Goal: Task Accomplishment & Management: Use online tool/utility

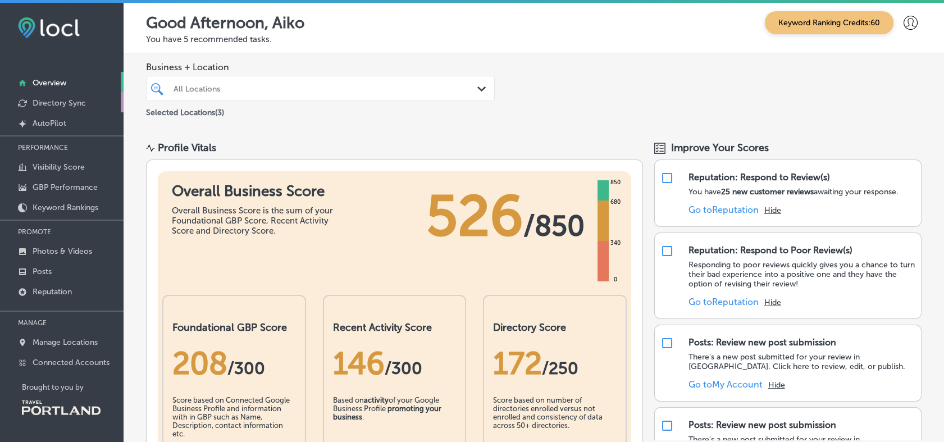
click at [68, 97] on link "Directory Sync" at bounding box center [62, 102] width 124 height 20
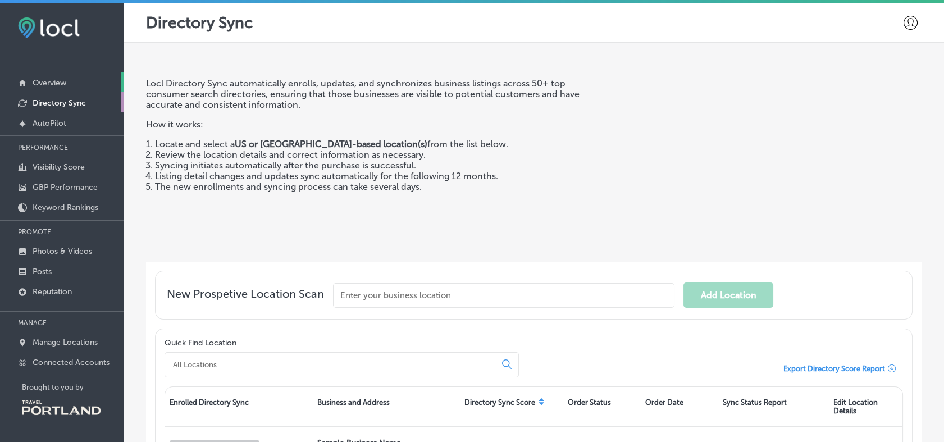
click at [63, 80] on p "Overview" at bounding box center [50, 83] width 34 height 10
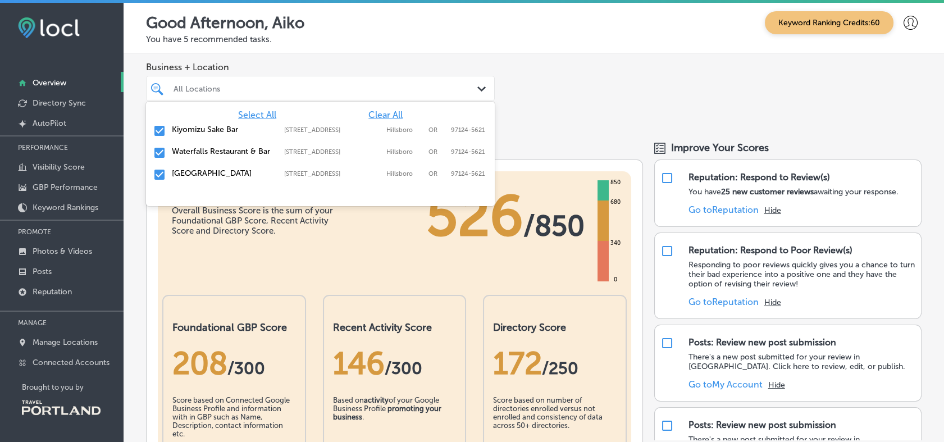
click at [248, 84] on div "All Locations" at bounding box center [325, 89] width 305 height 10
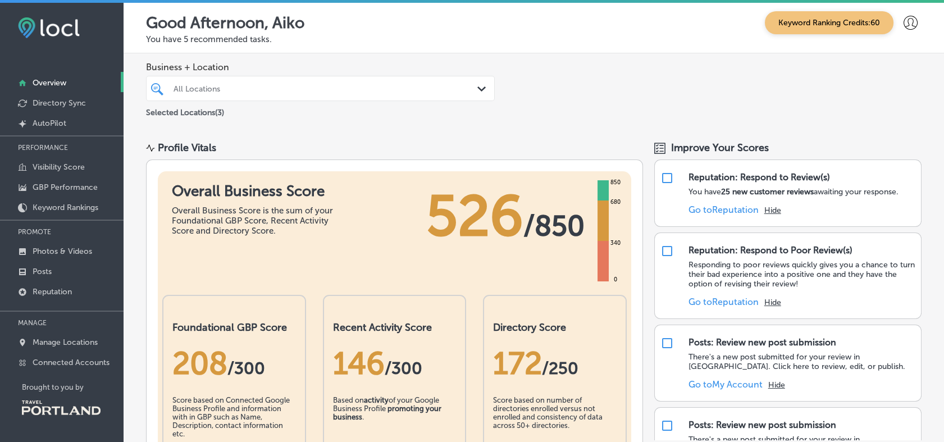
click at [533, 103] on div "Business + Location All Locations Path Created with Sketch. Selected Locations …" at bounding box center [534, 90] width 820 height 74
click at [77, 168] on p "Visibility Score" at bounding box center [59, 167] width 52 height 10
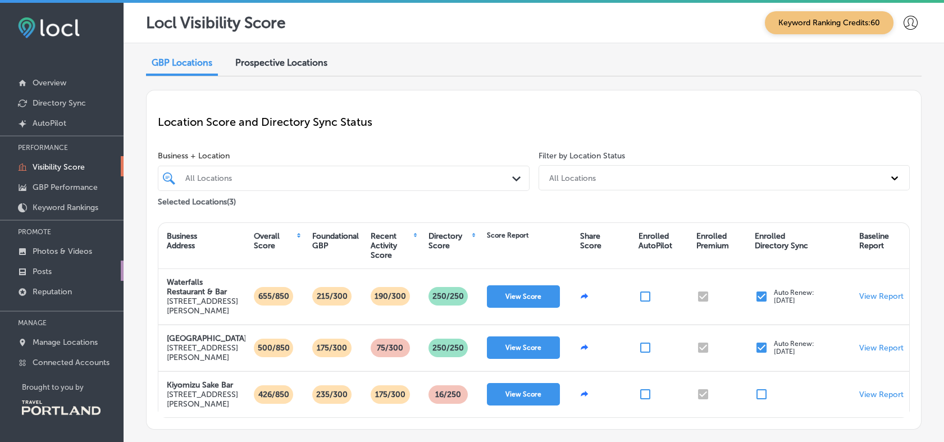
click at [54, 266] on link "Posts" at bounding box center [62, 271] width 124 height 20
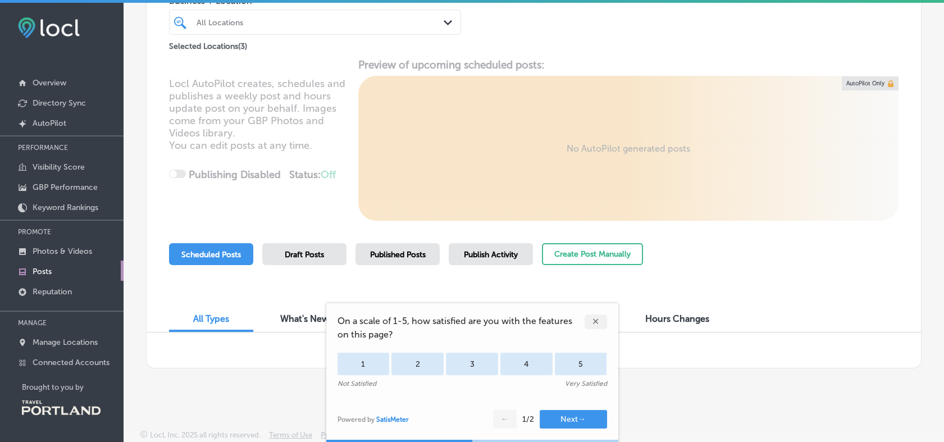
scroll to position [90, 0]
click at [595, 314] on div "✕" at bounding box center [596, 321] width 22 height 15
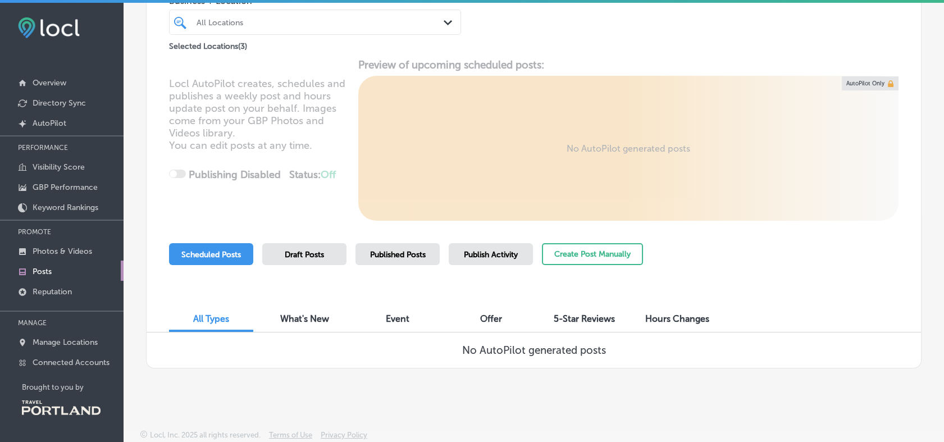
click at [420, 254] on span "Published Posts" at bounding box center [398, 255] width 56 height 10
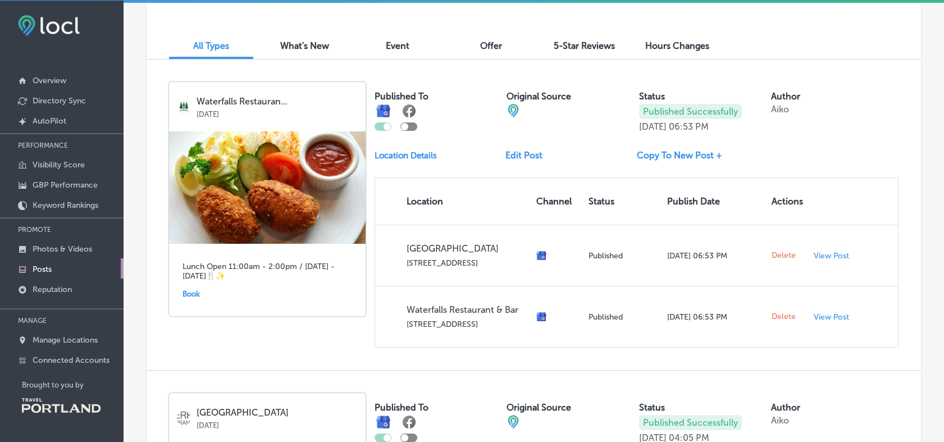
scroll to position [362, 0]
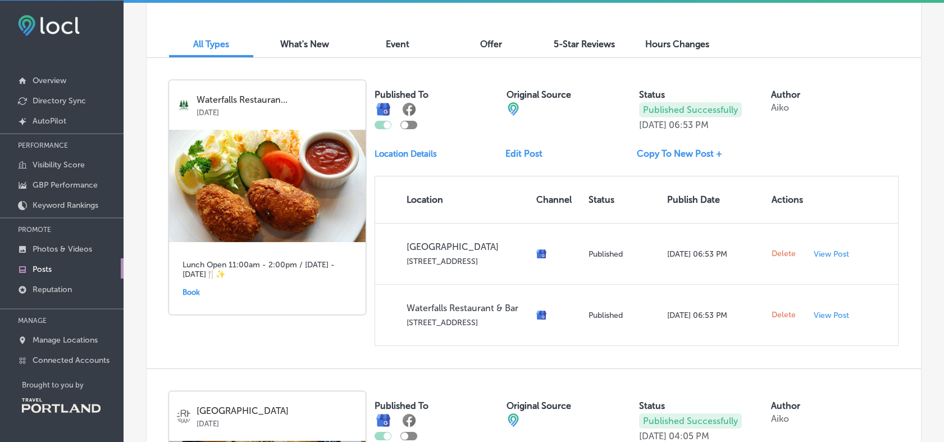
click at [687, 153] on link "Copy To New Post +" at bounding box center [684, 153] width 94 height 11
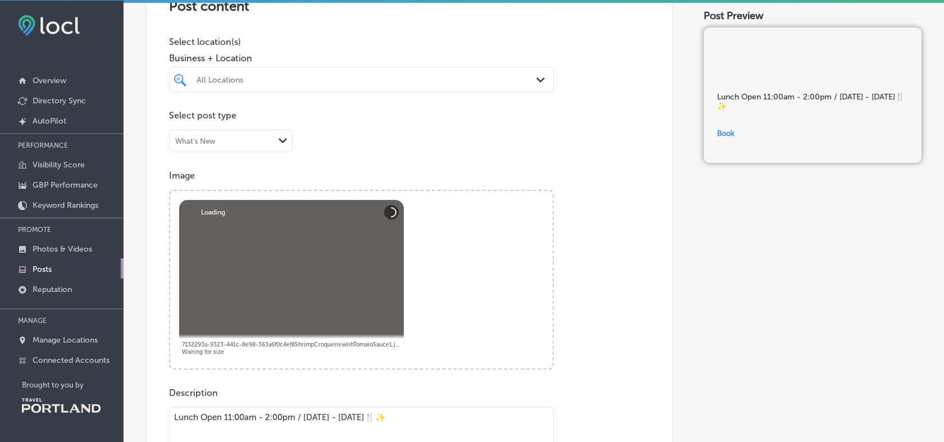
scroll to position [254, 0]
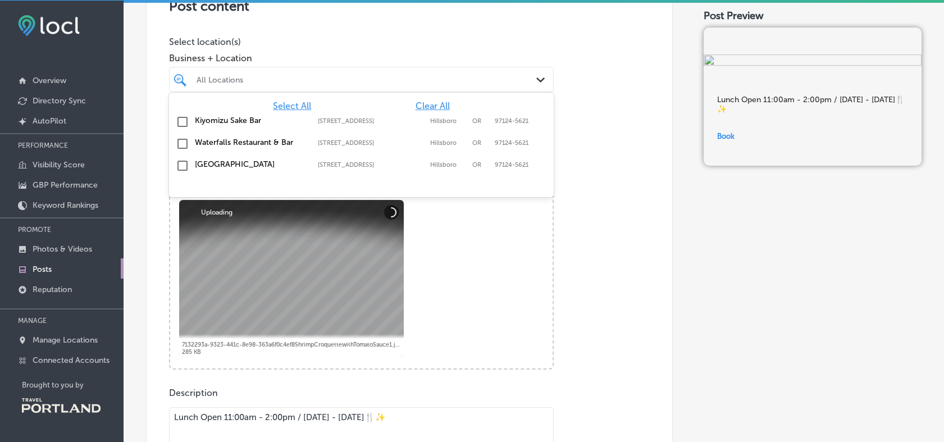
click at [416, 80] on div "All Locations" at bounding box center [367, 80] width 341 height 10
click at [232, 141] on label "Waterfalls Restaurant & Bar" at bounding box center [251, 143] width 112 height 10
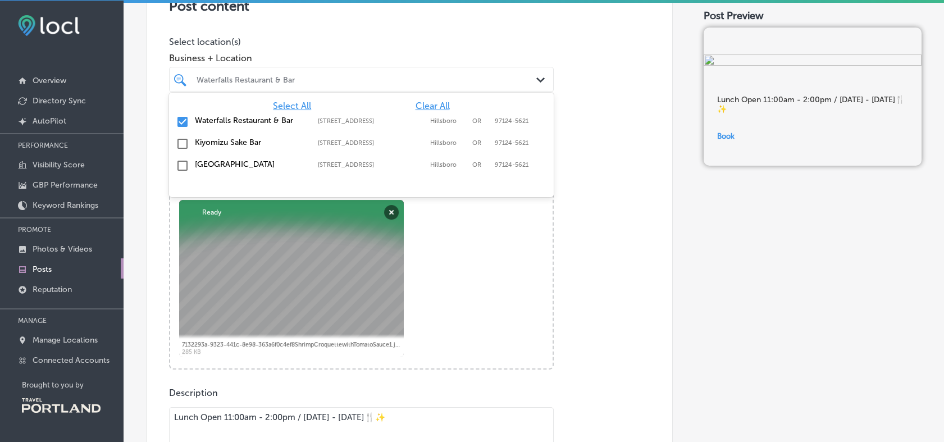
click at [204, 163] on label "[GEOGRAPHIC_DATA]" at bounding box center [251, 164] width 112 height 10
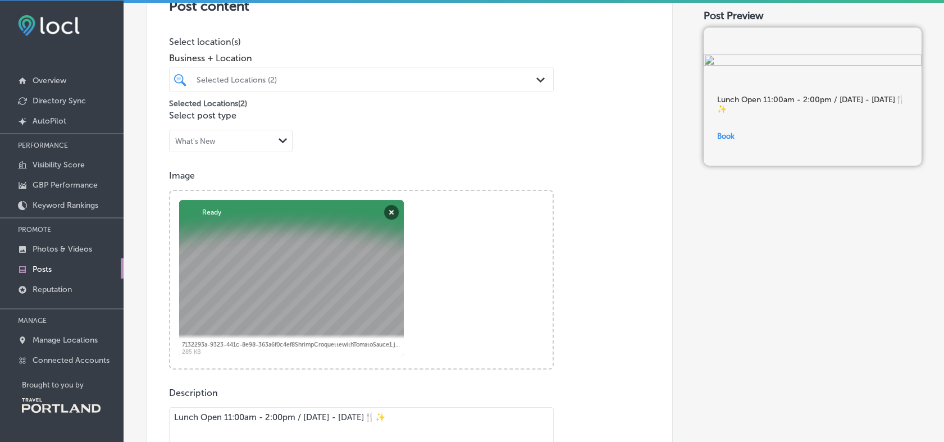
click at [604, 195] on div "Image Powered by PQINA Browse Or drag and drop a photo 7132293a-9323-441c-8e98-…" at bounding box center [409, 269] width 481 height 199
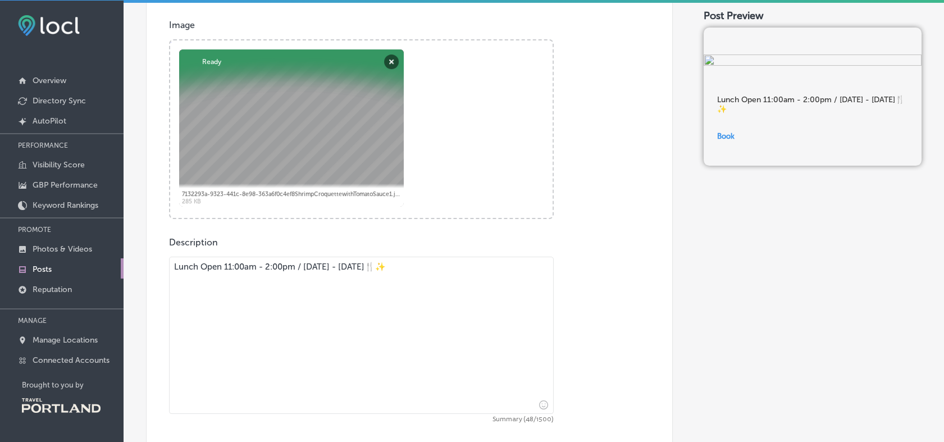
scroll to position [403, 0]
click at [392, 60] on button "Remove" at bounding box center [391, 63] width 15 height 15
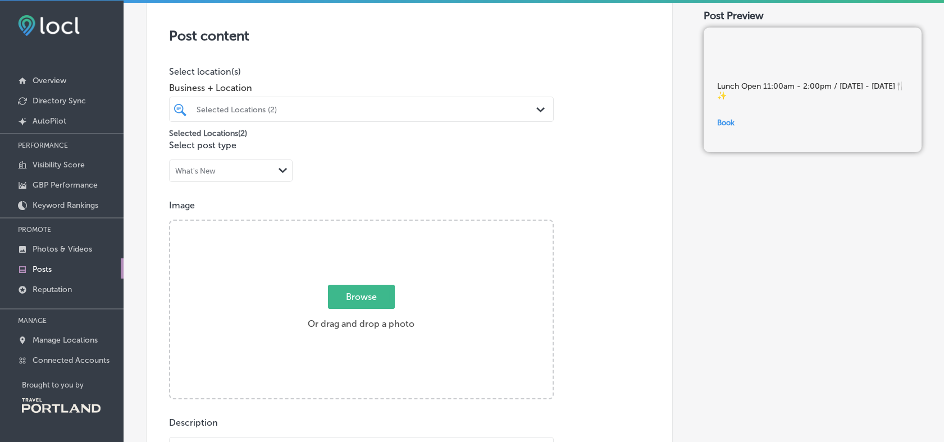
scroll to position [223, 0]
click at [366, 302] on span "Browse" at bounding box center [361, 297] width 67 height 24
click at [366, 225] on input "Browse Or drag and drop a photo" at bounding box center [361, 222] width 382 height 3
type input "C:\fakepath\Seafood Gratin [PERSON_NAME] 1.JPG"
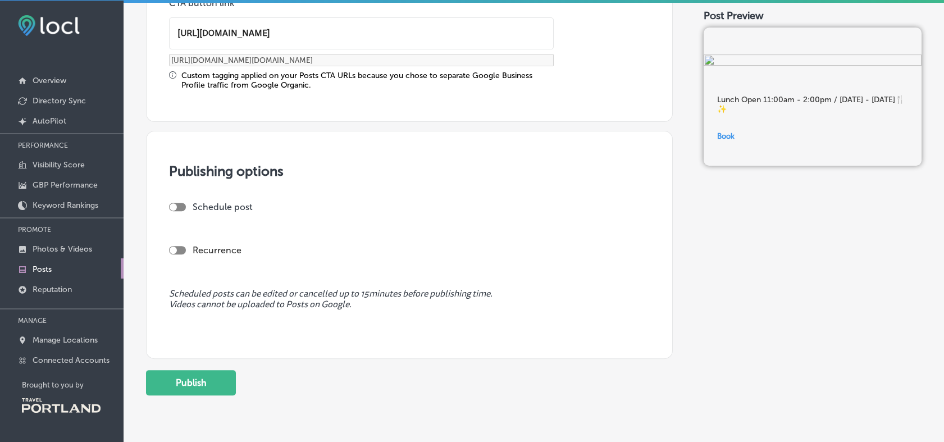
scroll to position [911, 0]
click at [216, 382] on button "Publish" at bounding box center [191, 381] width 90 height 25
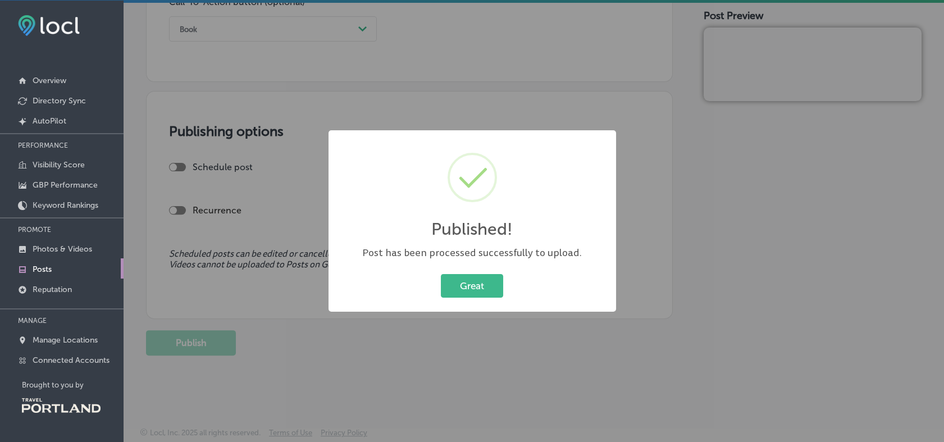
scroll to position [851, 0]
click at [469, 304] on div "Published! × Post has been processed successfully to upload. Great Cancel" at bounding box center [471, 220] width 287 height 181
click at [488, 284] on button "Great" at bounding box center [472, 285] width 62 height 23
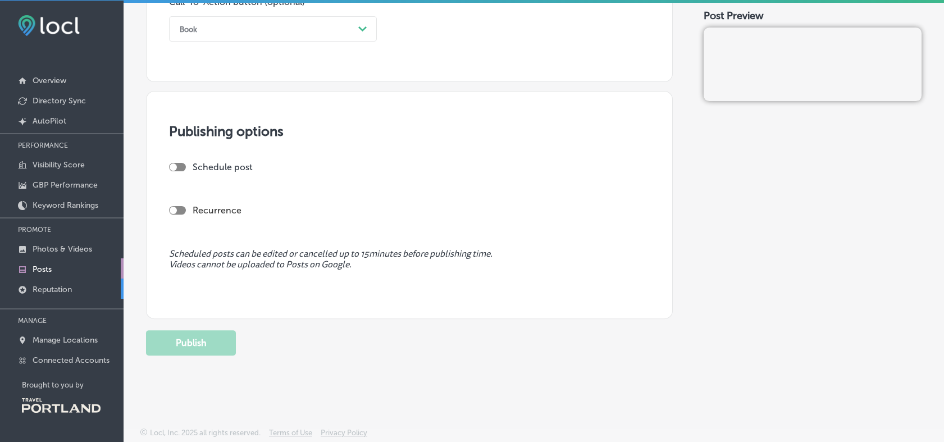
click at [54, 278] on link "Reputation" at bounding box center [62, 288] width 124 height 20
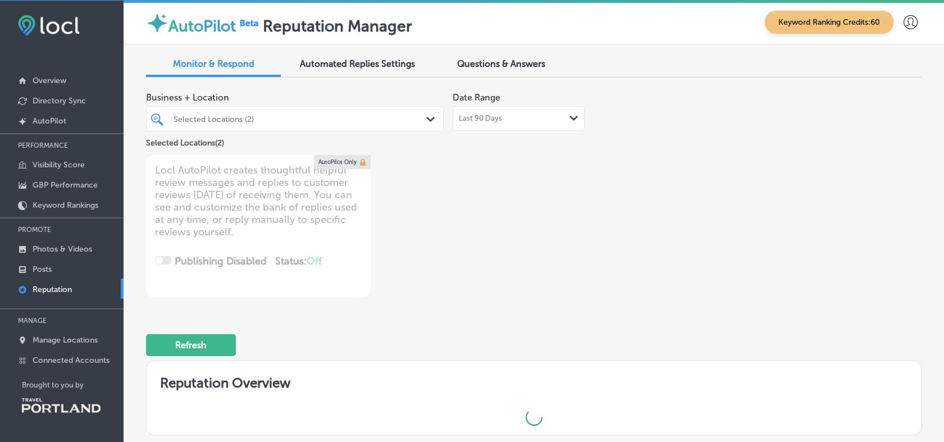
type textarea "x"
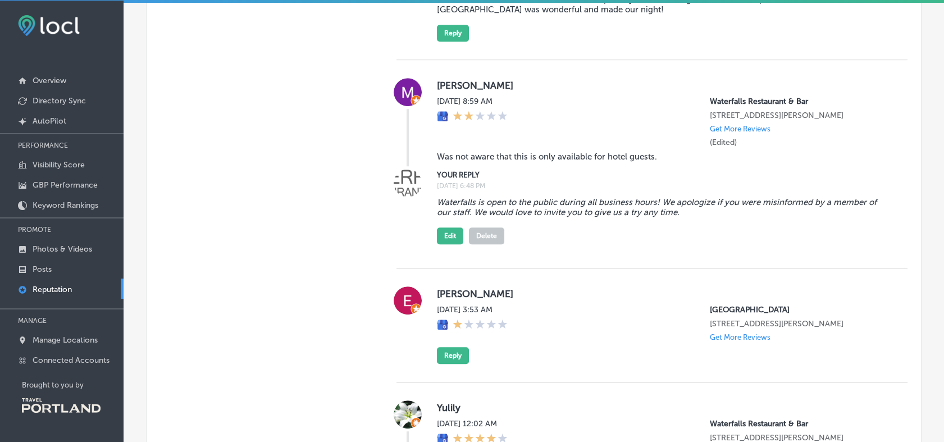
scroll to position [1405, 0]
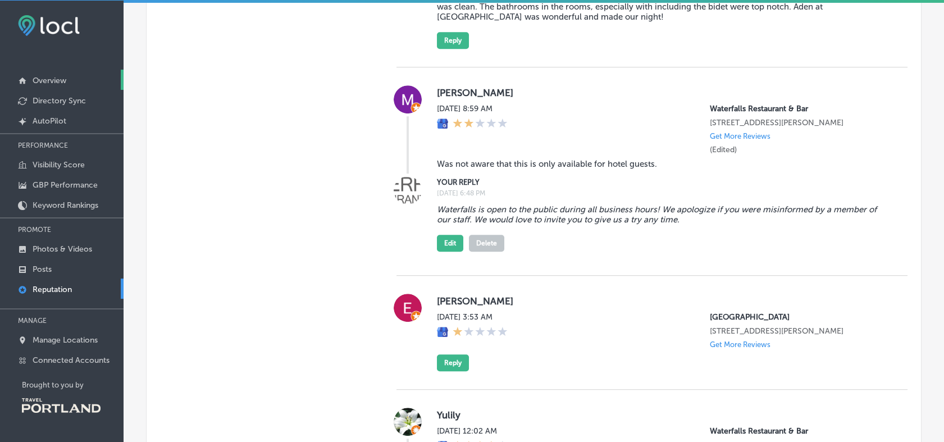
click at [54, 81] on p "Overview" at bounding box center [50, 81] width 34 height 10
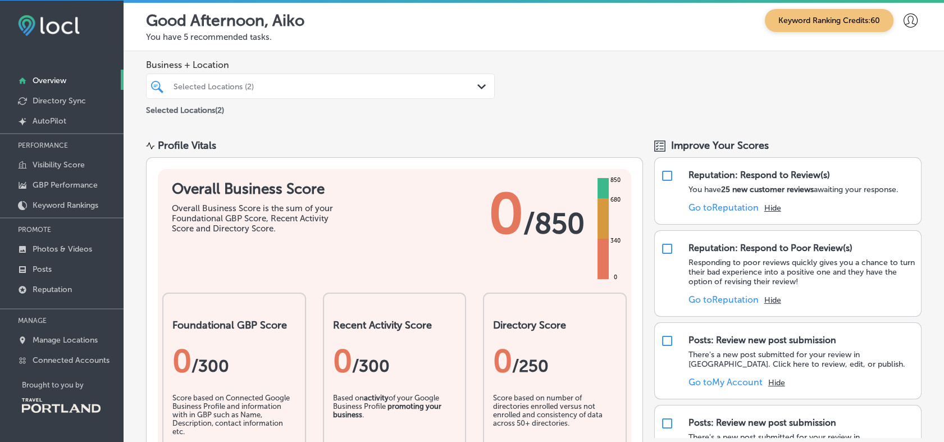
click at [289, 90] on div "Selected Locations (2)" at bounding box center [325, 86] width 305 height 10
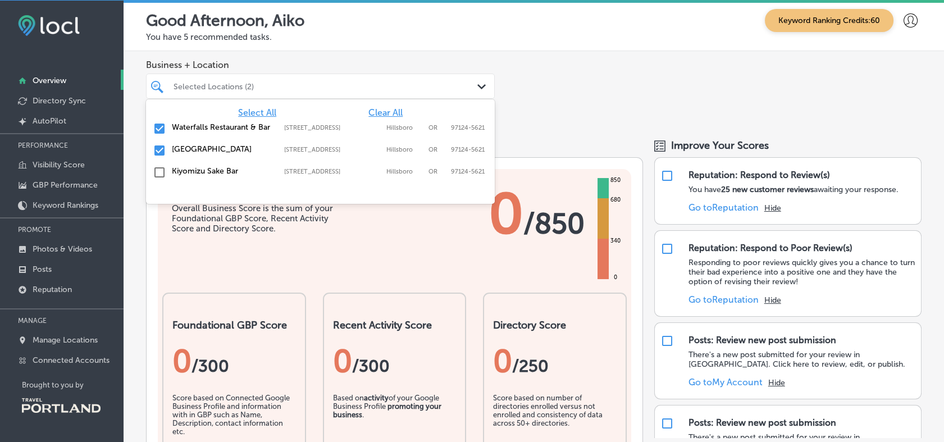
click at [211, 165] on div "[GEOGRAPHIC_DATA] [STREET_ADDRESS] [STREET_ADDRESS][PERSON_NAME]" at bounding box center [320, 172] width 340 height 17
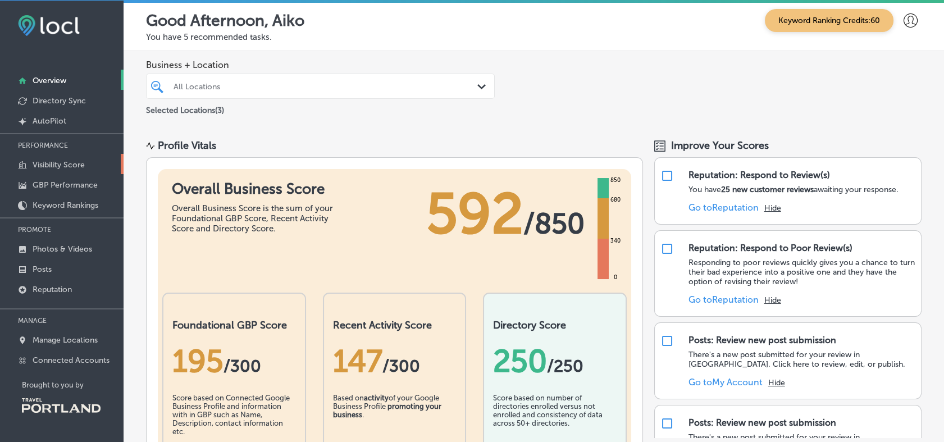
click at [72, 162] on p "Visibility Score" at bounding box center [59, 165] width 52 height 10
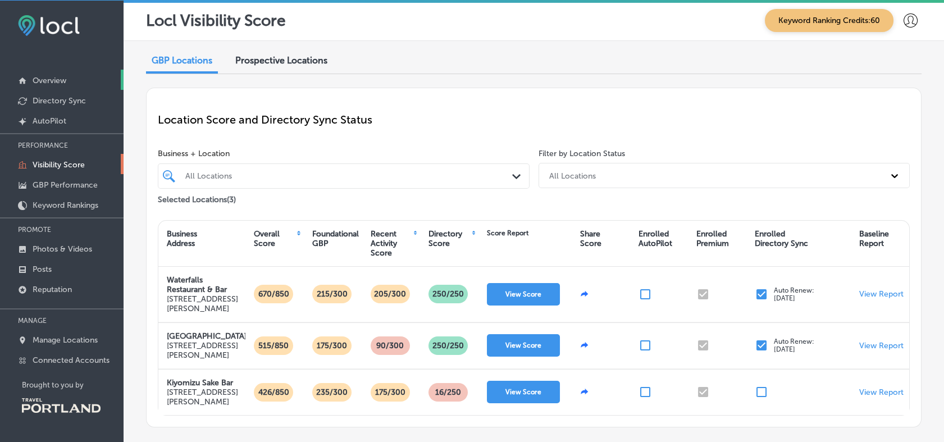
click at [63, 70] on link "Overview" at bounding box center [62, 80] width 124 height 20
